Goal: Find specific page/section: Find specific page/section

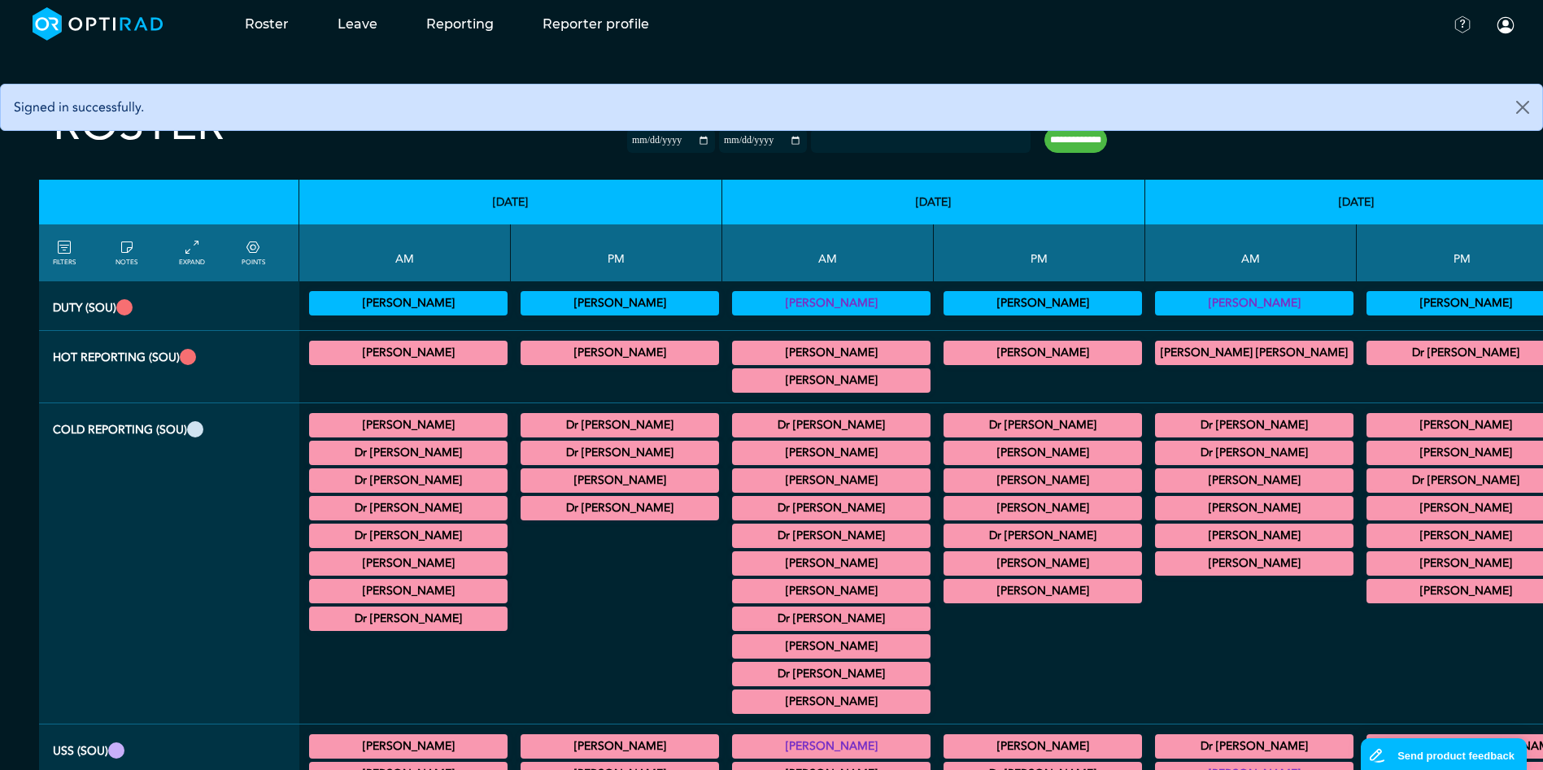
drag, startPoint x: 885, startPoint y: 298, endPoint x: 887, endPoint y: 307, distance: 9.3
click at [946, 298] on summary "[PERSON_NAME]" at bounding box center [1043, 304] width 194 height 20
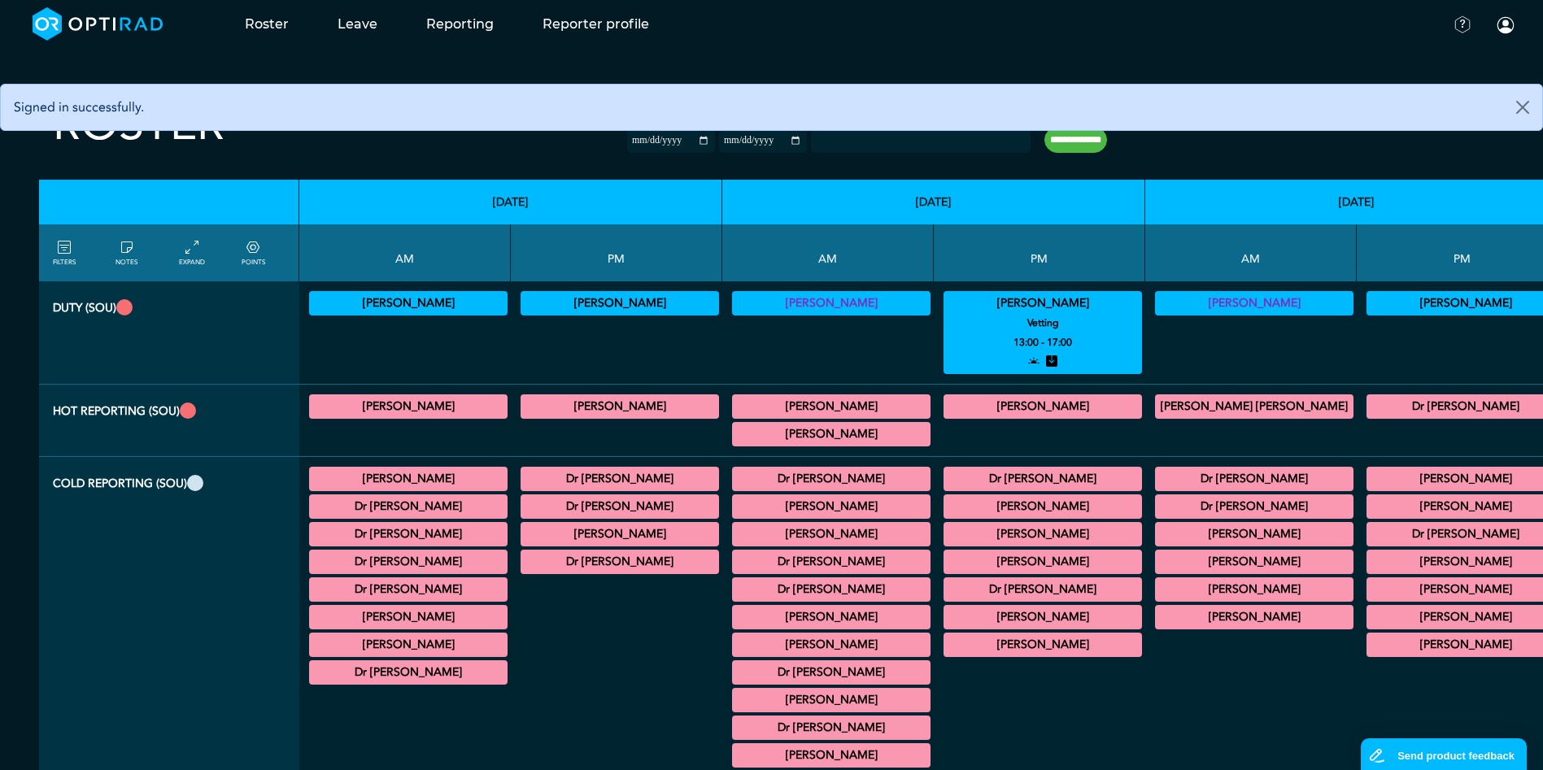
click at [734, 430] on summary "[PERSON_NAME]" at bounding box center [831, 435] width 194 height 20
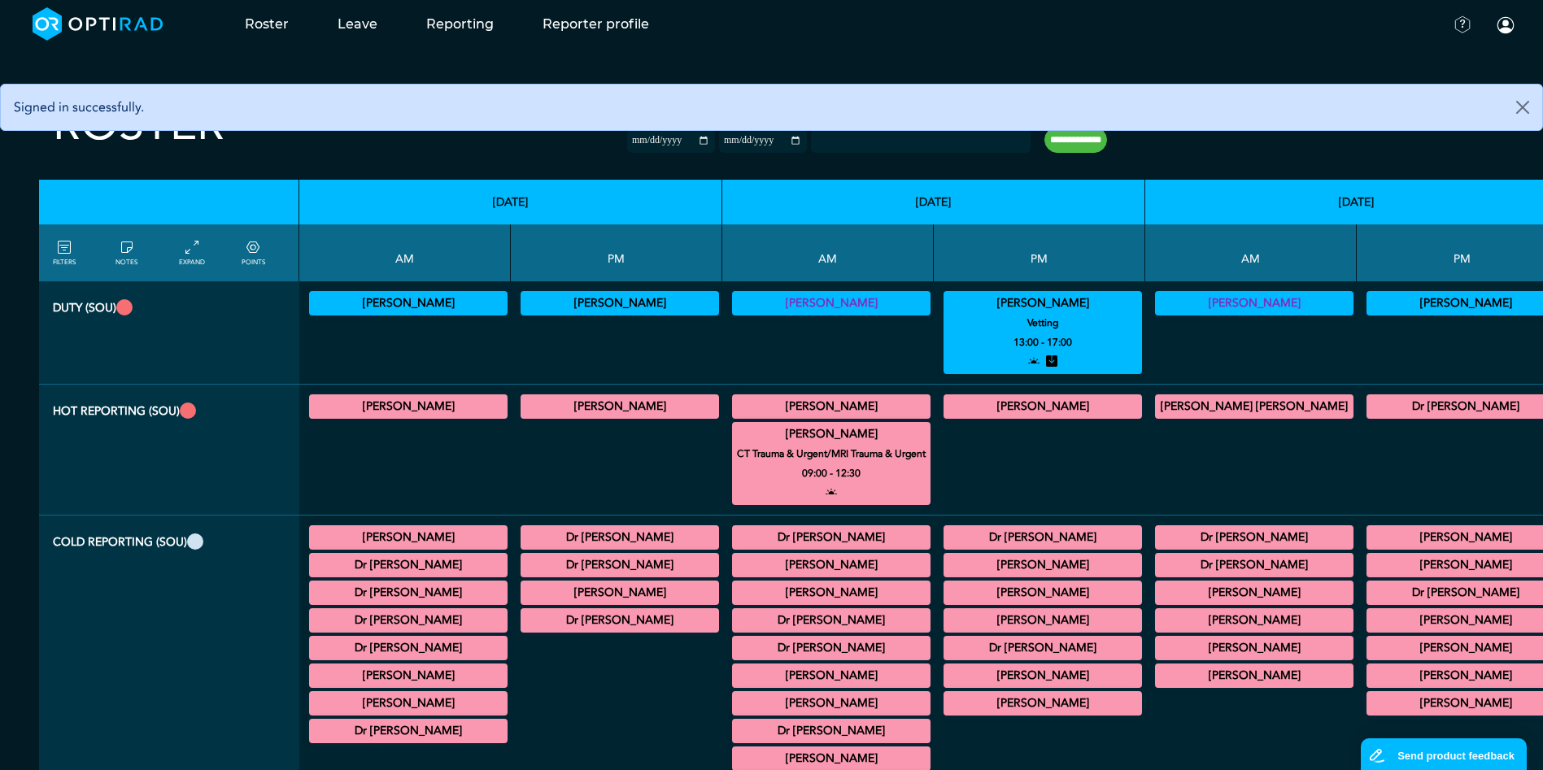
click at [946, 399] on summary "[PERSON_NAME]" at bounding box center [1043, 407] width 194 height 20
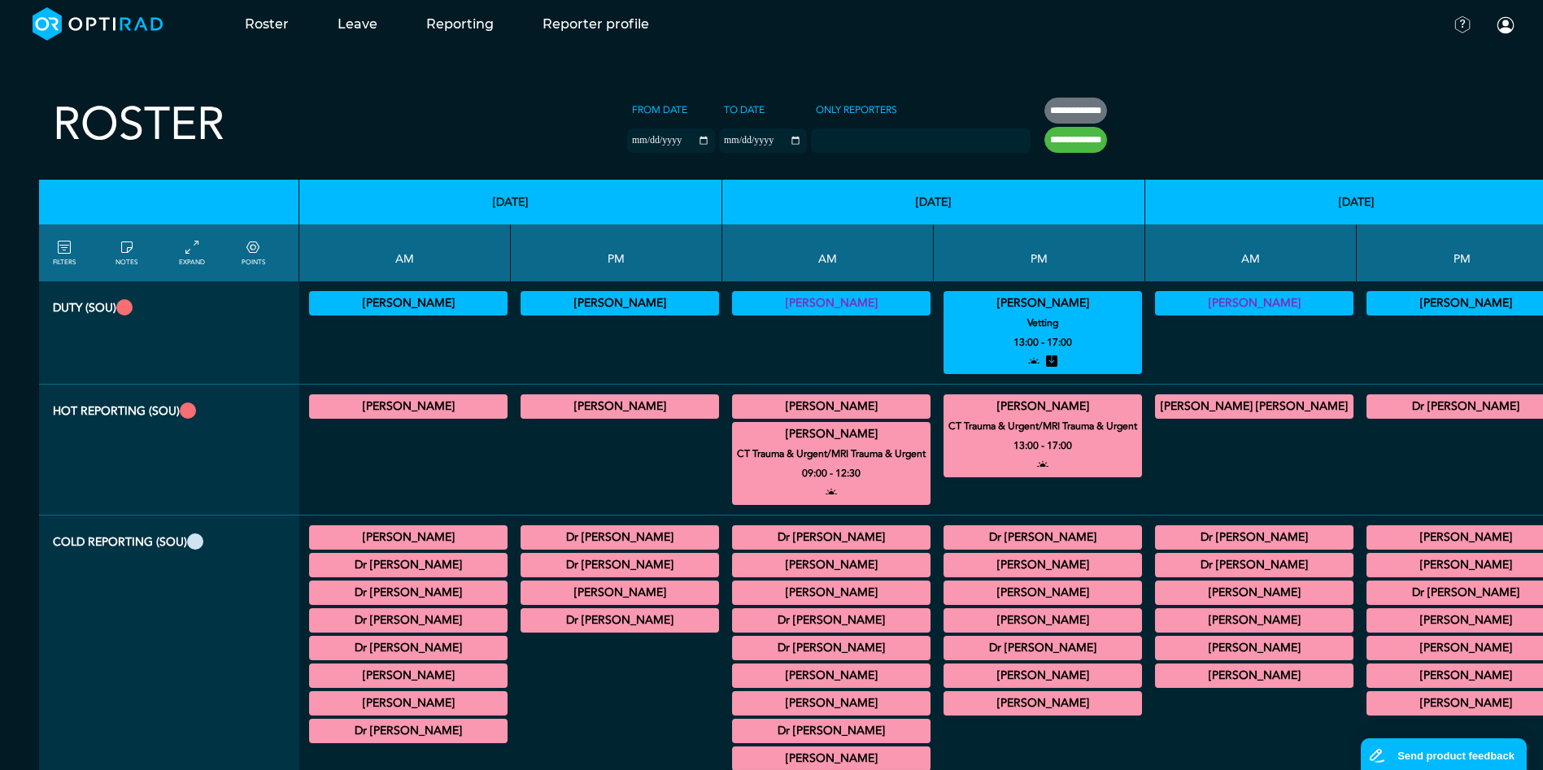
click at [737, 404] on summary "[PERSON_NAME]" at bounding box center [831, 407] width 194 height 20
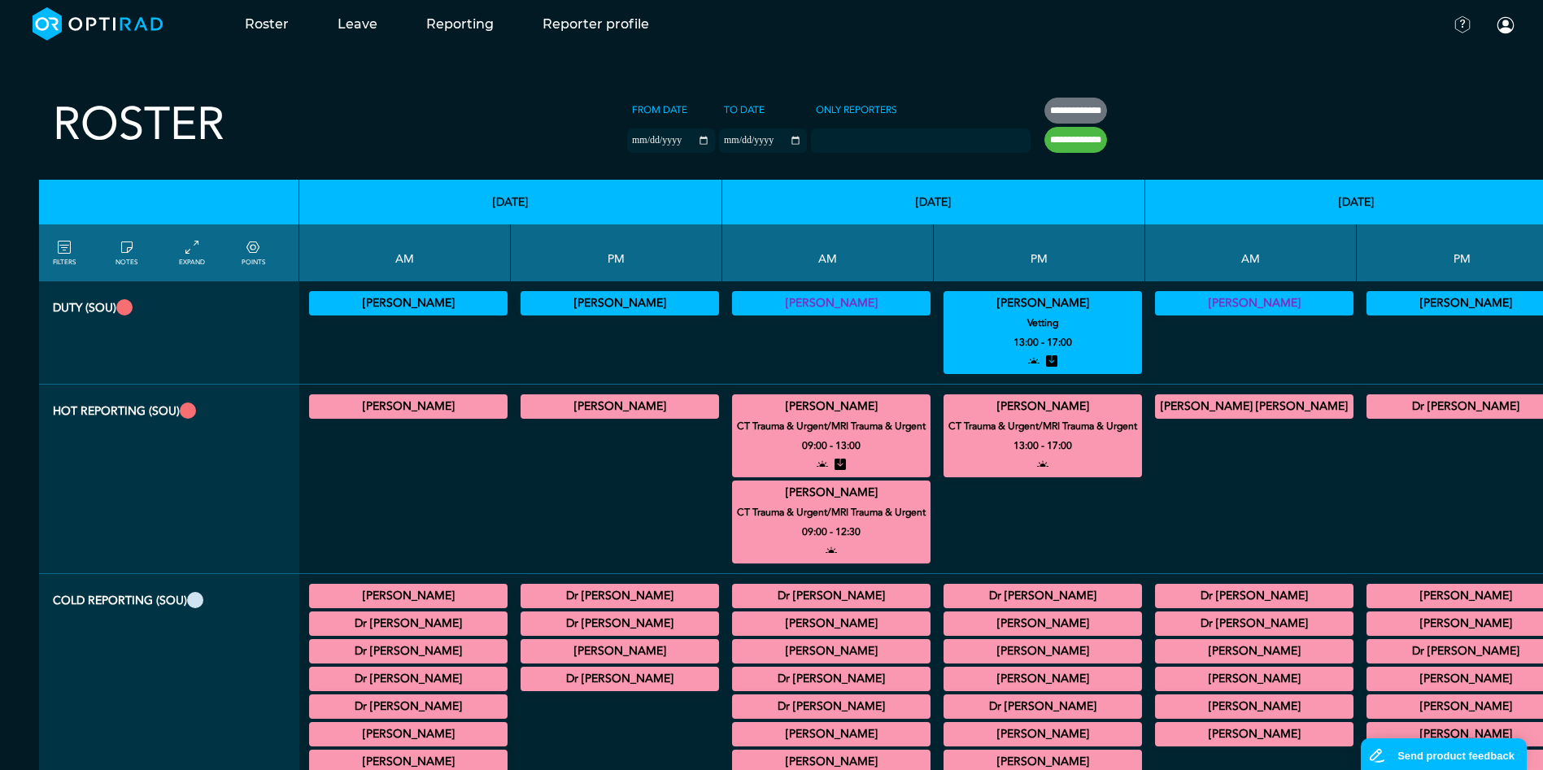
click at [940, 526] on div at bounding box center [1039, 524] width 198 height 86
click at [946, 403] on summary "[PERSON_NAME]" at bounding box center [1043, 407] width 194 height 20
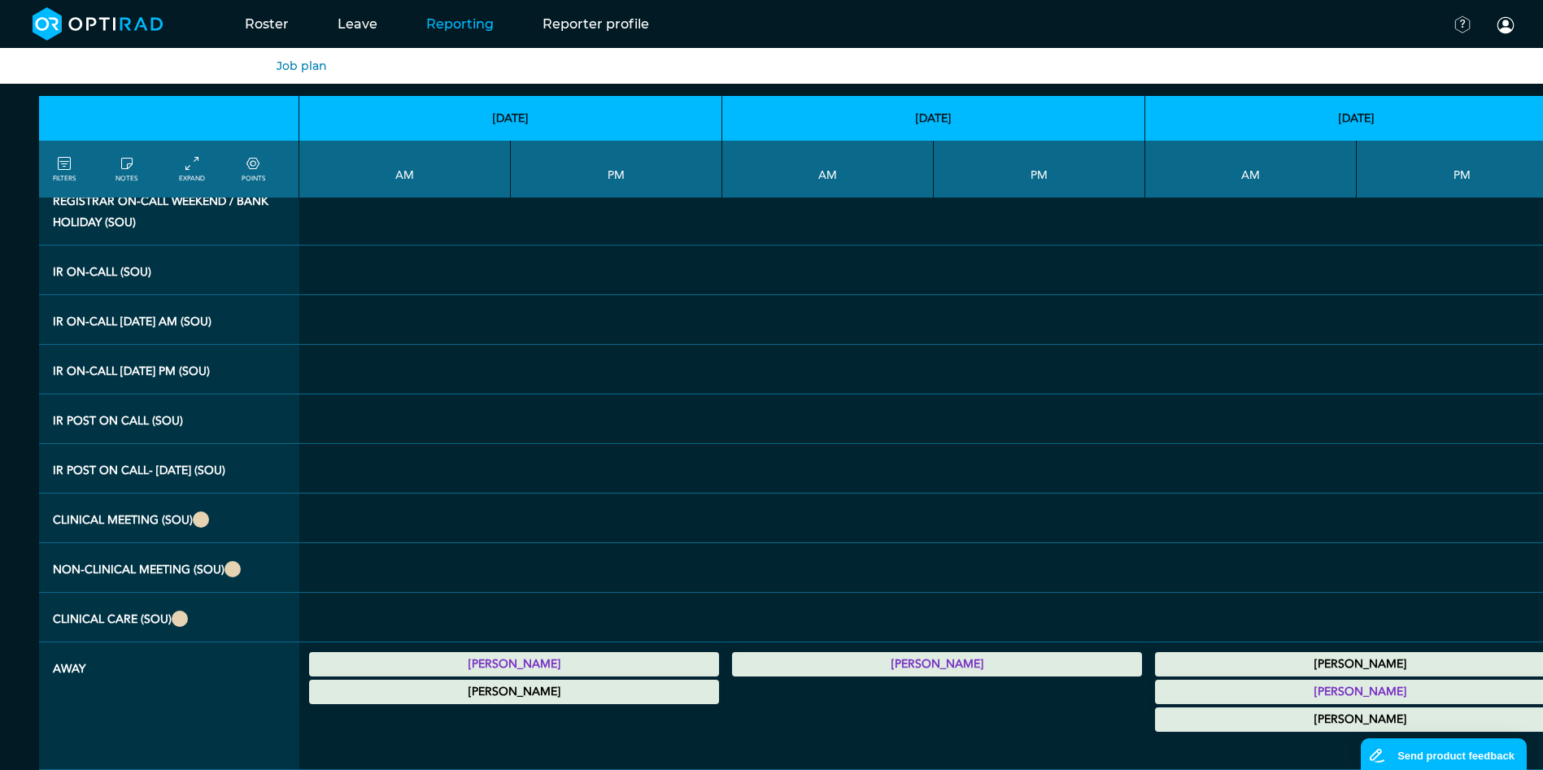
scroll to position [2659, 0]
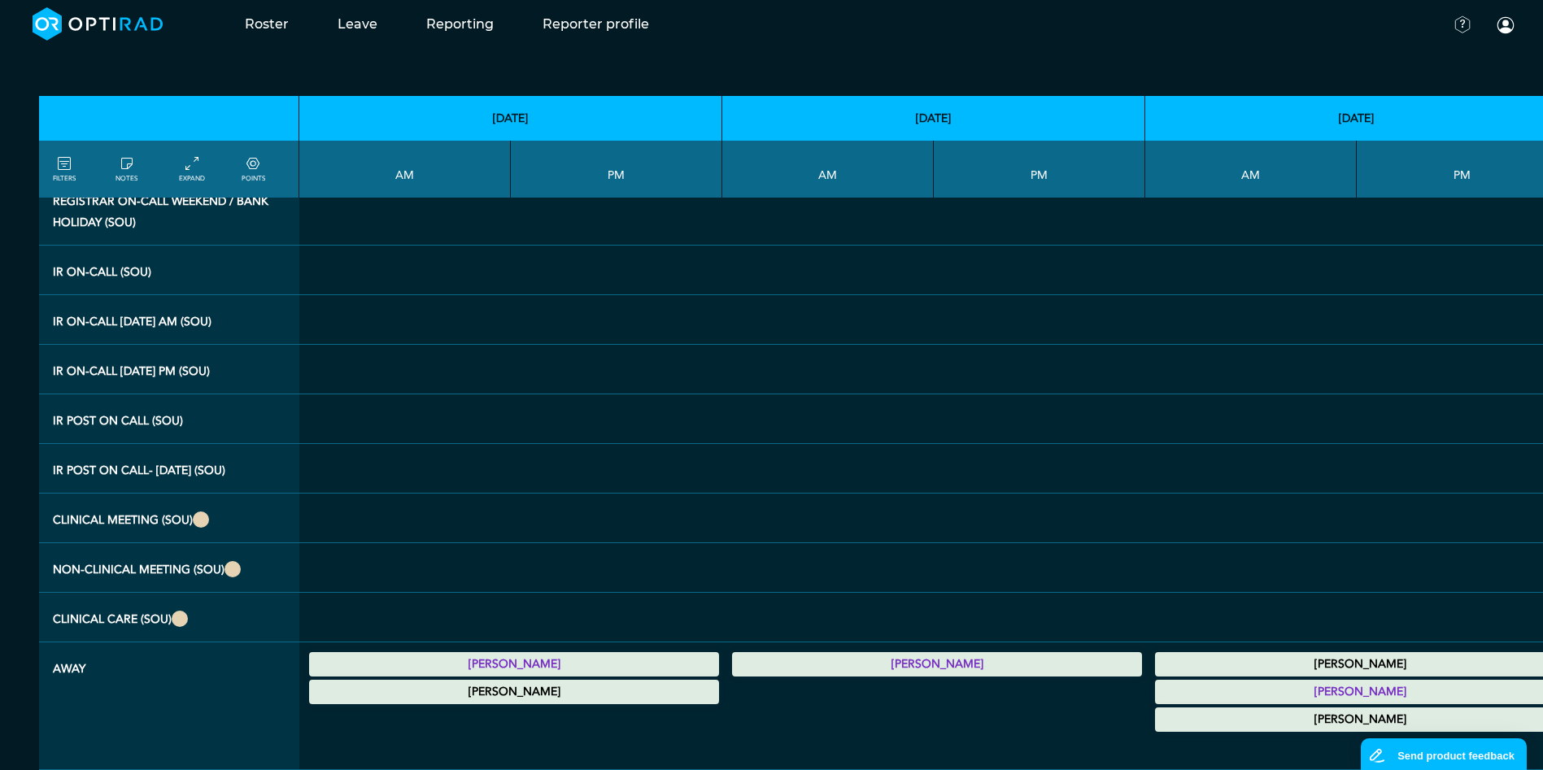
drag, startPoint x: 762, startPoint y: 399, endPoint x: 752, endPoint y: 389, distance: 14.4
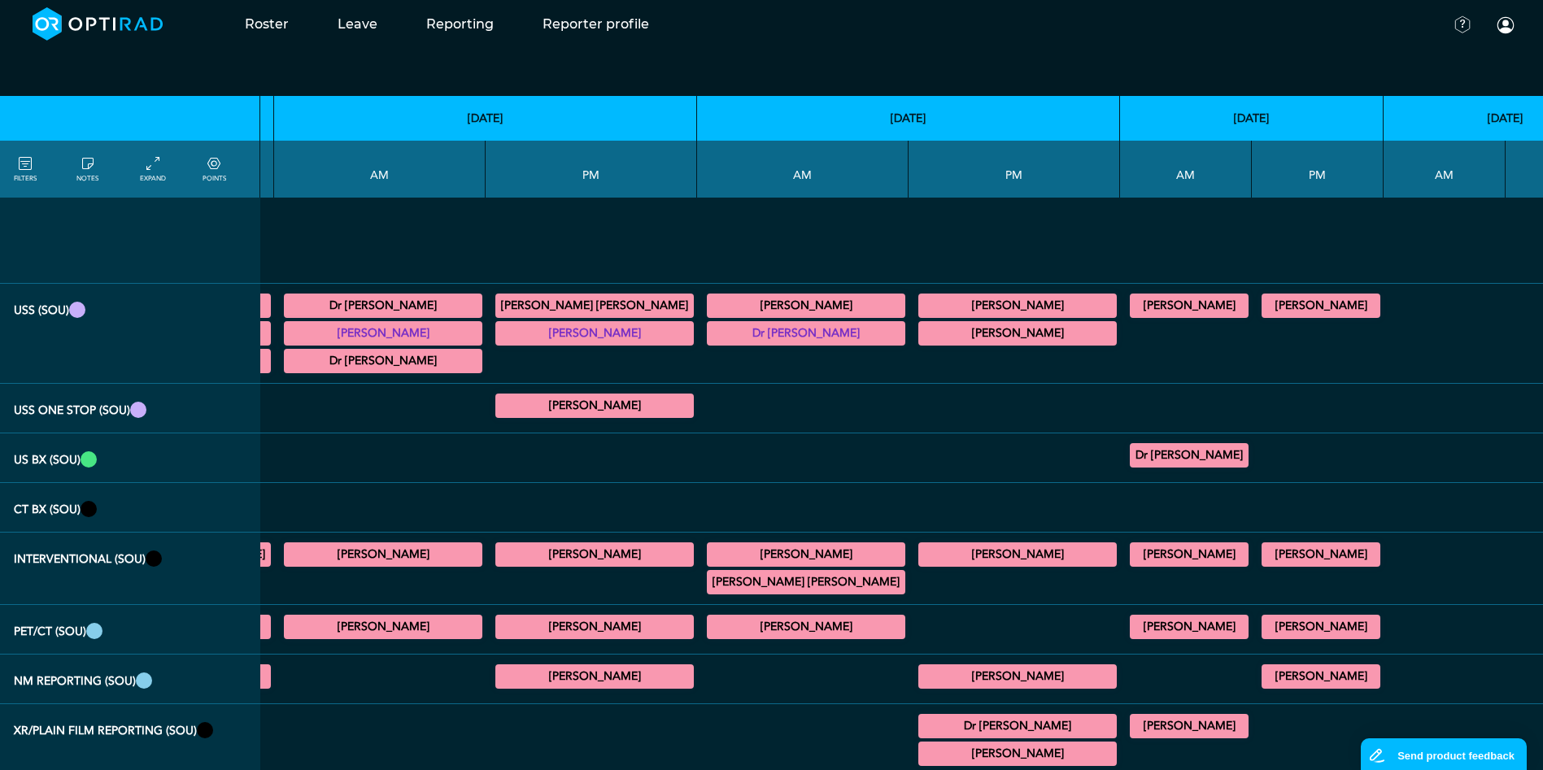
scroll to position [0, 871]
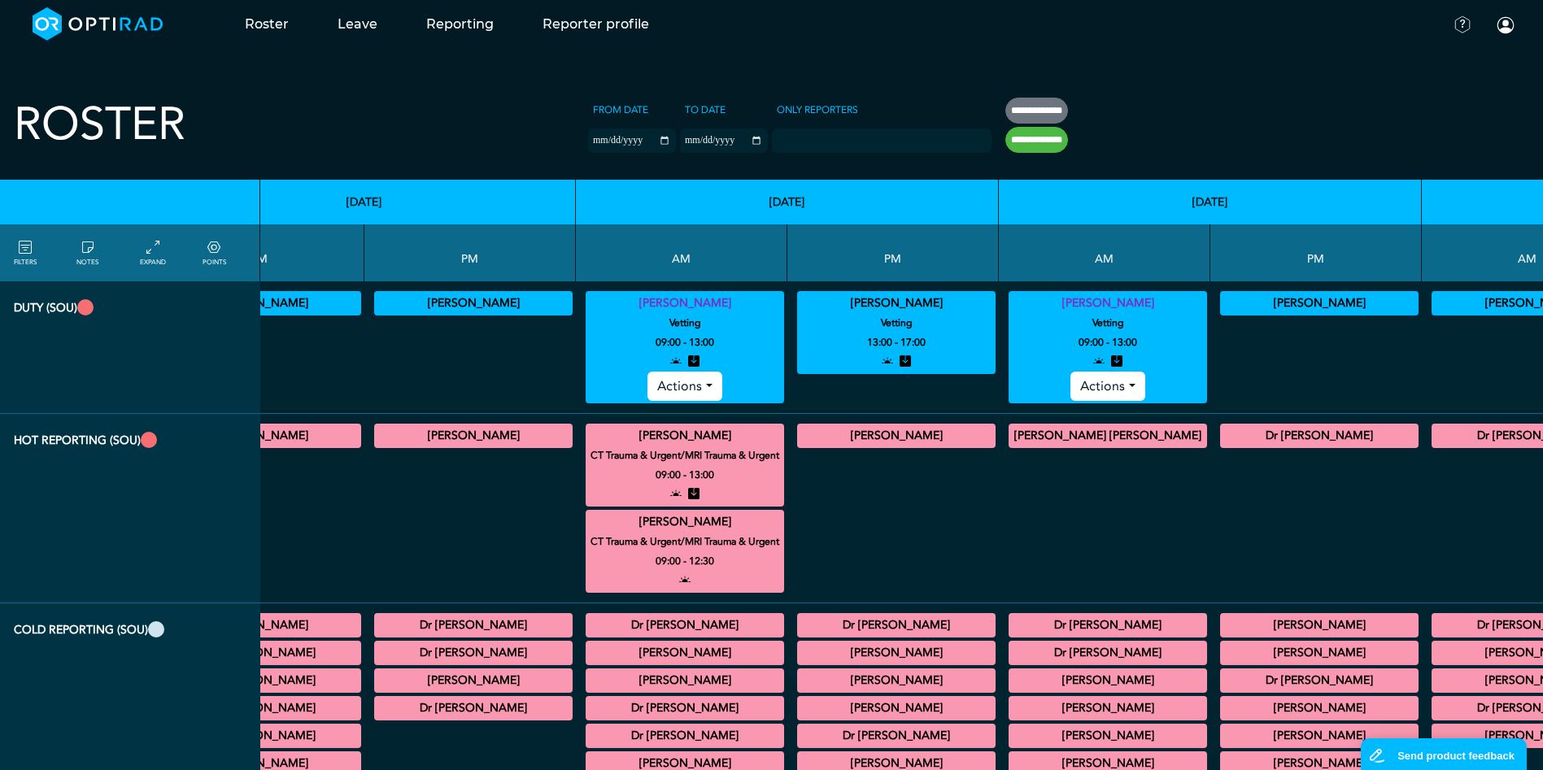
drag, startPoint x: 855, startPoint y: 94, endPoint x: 741, endPoint y: 89, distance: 114.0
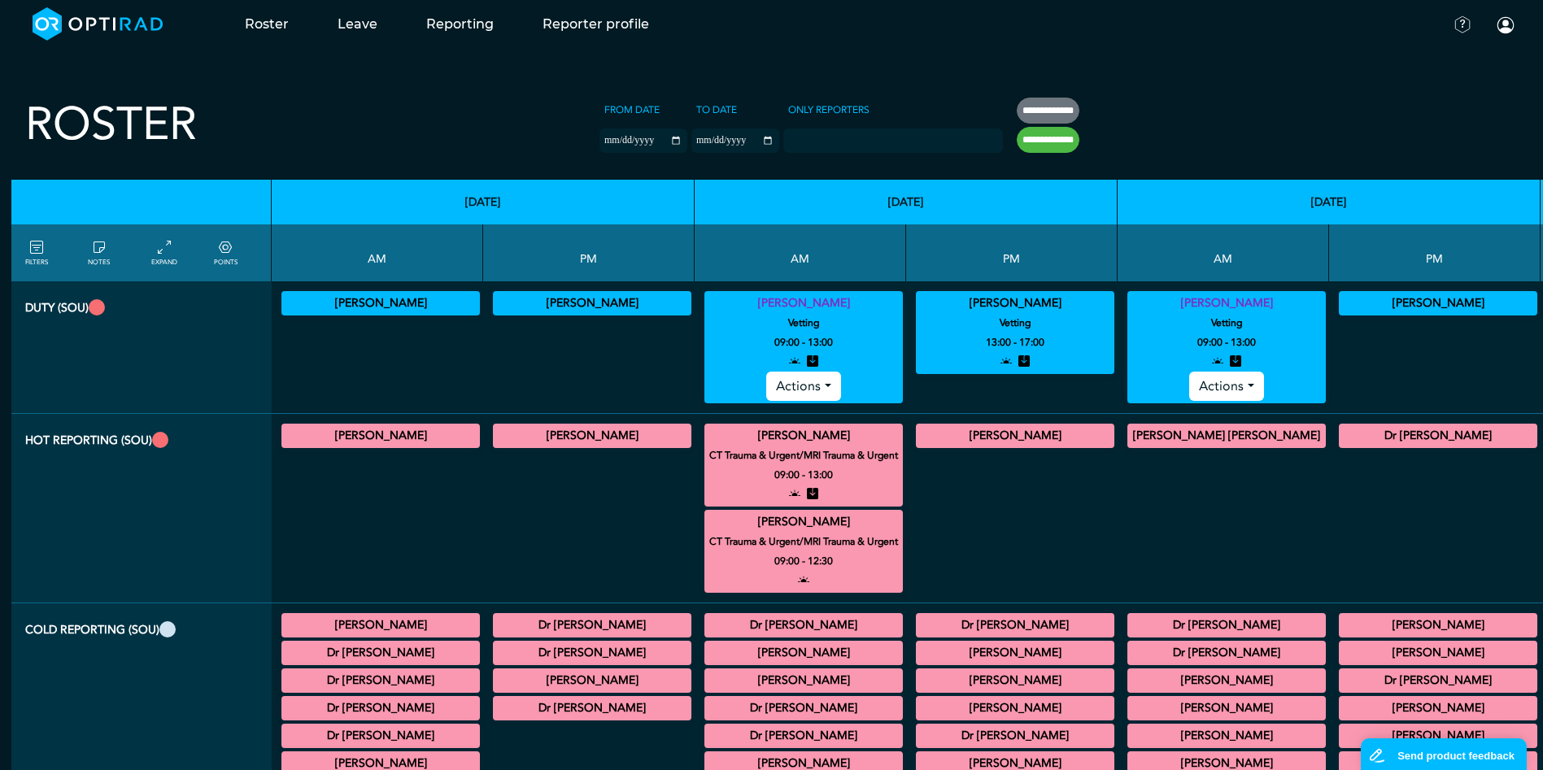
click at [917, 37] on ul "Documentation Account settings Password Security Sign out" at bounding box center [1196, 24] width 688 height 48
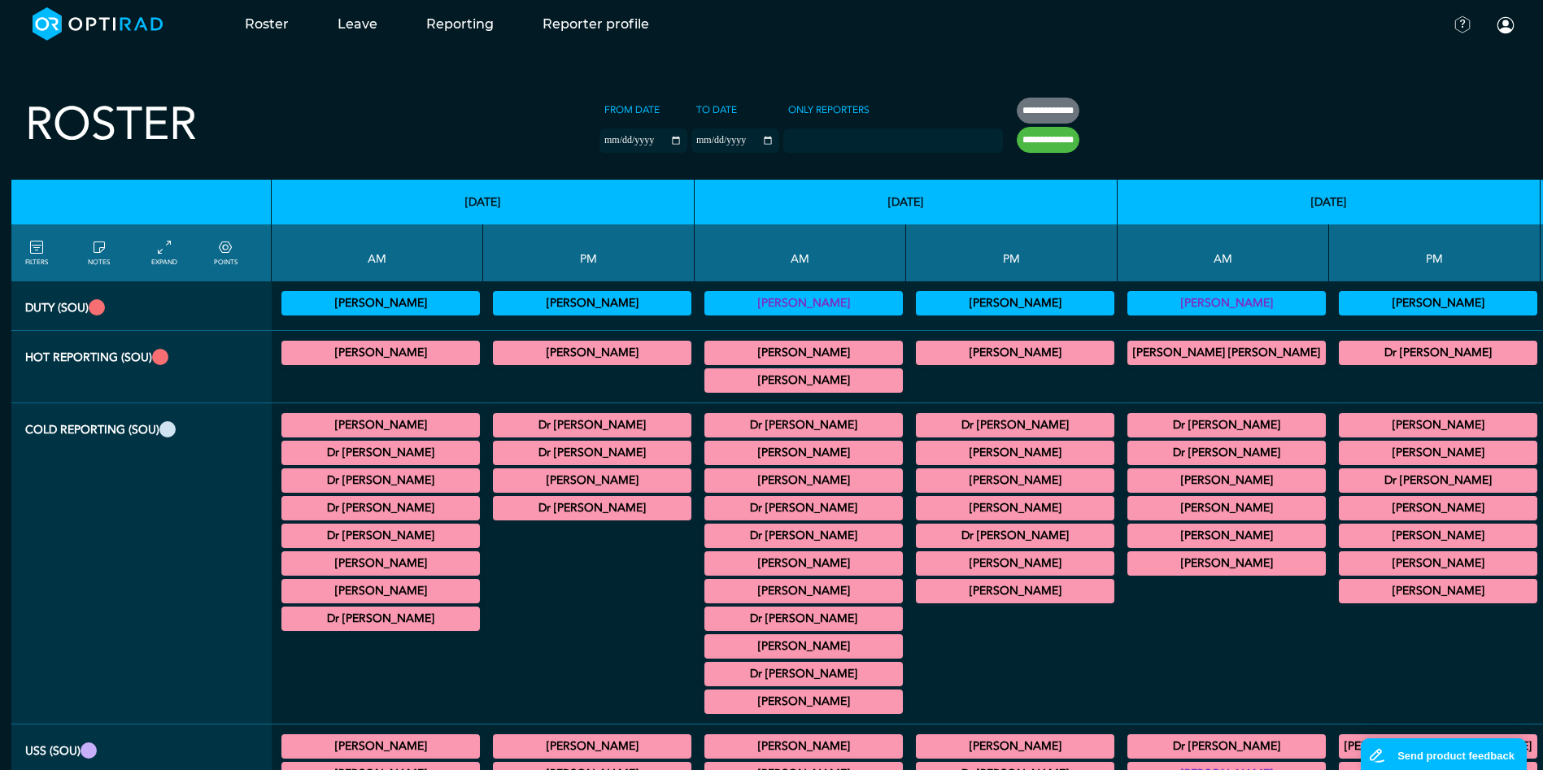
click at [707, 301] on summary "[PERSON_NAME]" at bounding box center [804, 304] width 194 height 20
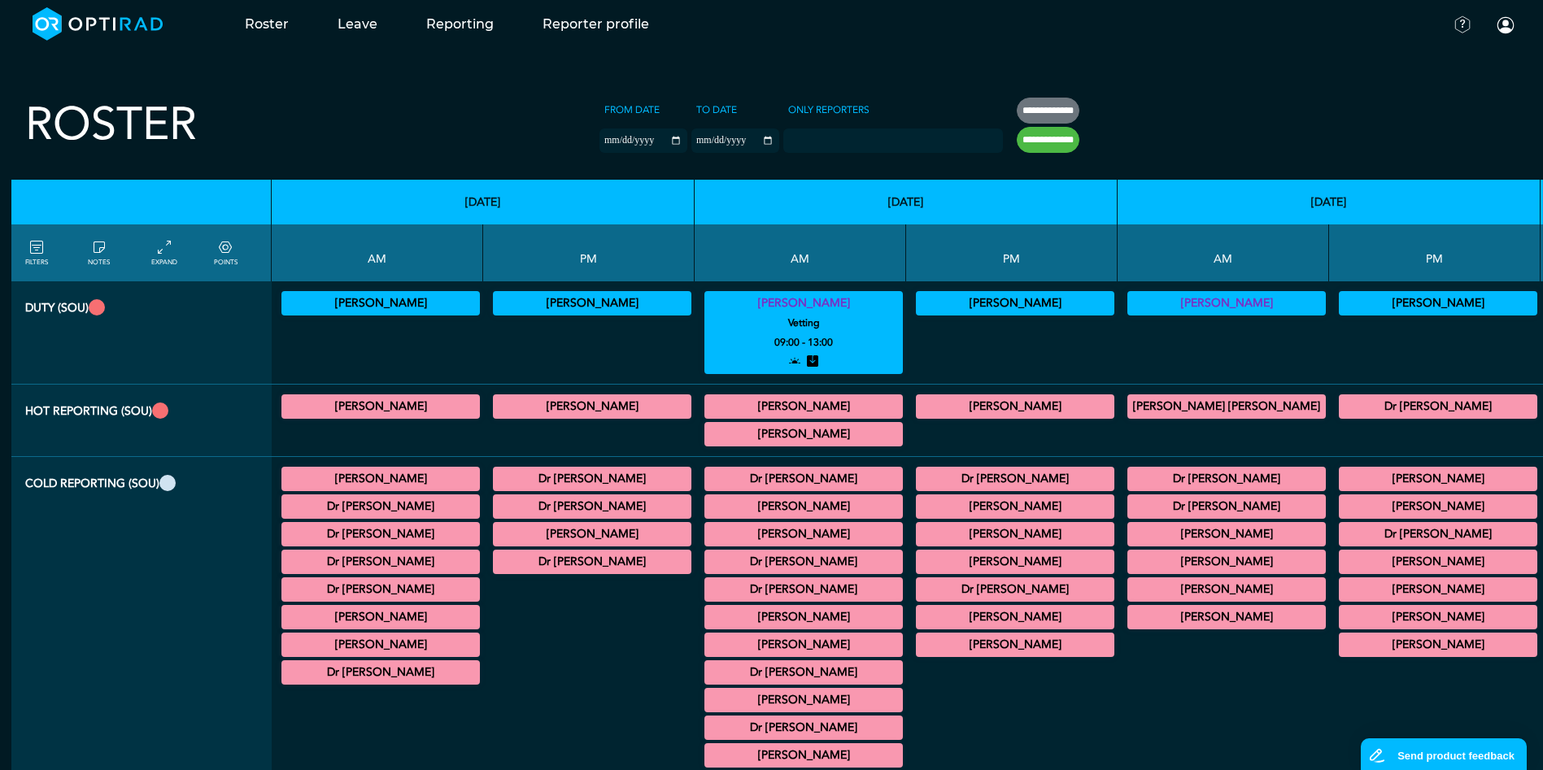
click at [707, 306] on summary "[PERSON_NAME]" at bounding box center [804, 304] width 194 height 20
